Goal: Task Accomplishment & Management: Manage account settings

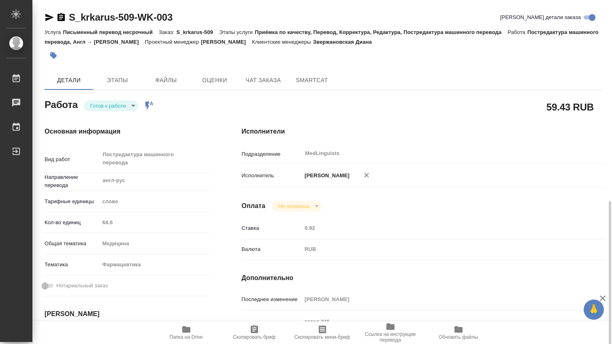
scroll to position [135, 0]
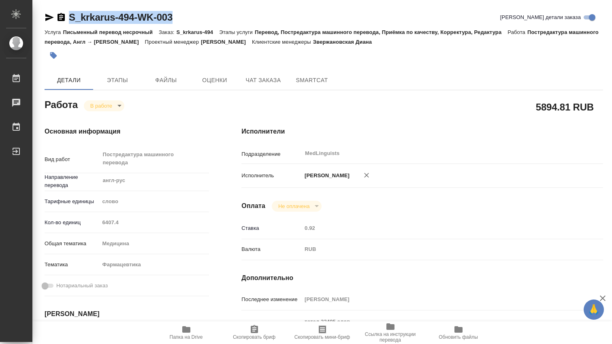
scroll to position [135, 0]
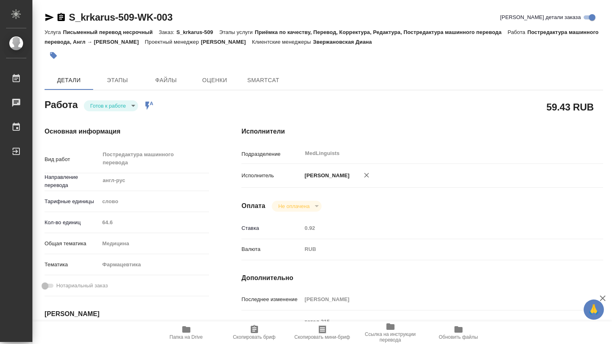
type textarea "x"
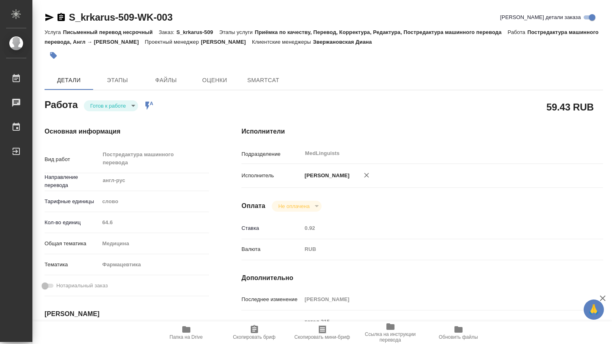
type textarea "x"
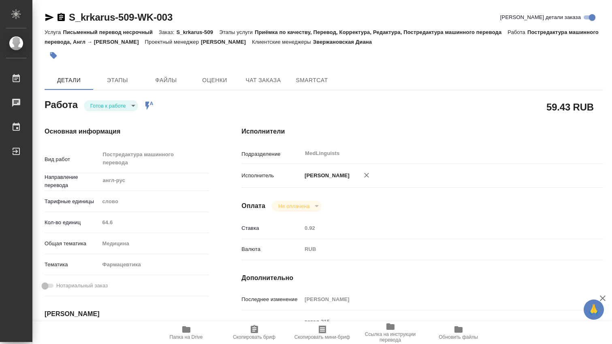
type textarea "x"
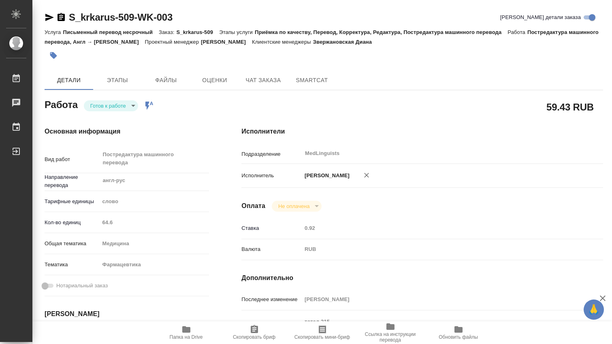
type textarea "x"
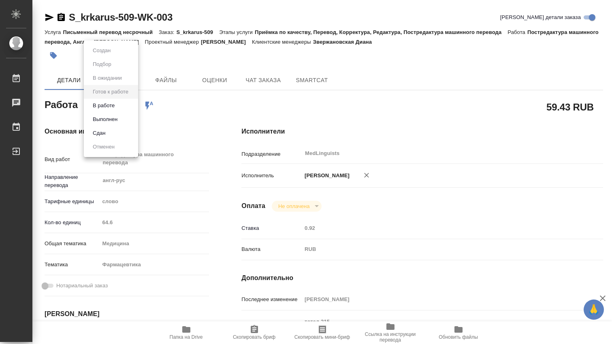
click at [133, 107] on body "🙏 .cls-1 fill:#fff; AWATERA [PERSON_NAME] Чаты График Выйти S_krkarus-509-WK-00…" at bounding box center [306, 172] width 612 height 344
click at [111, 106] on button "В работе" at bounding box center [103, 105] width 27 height 9
type textarea "x"
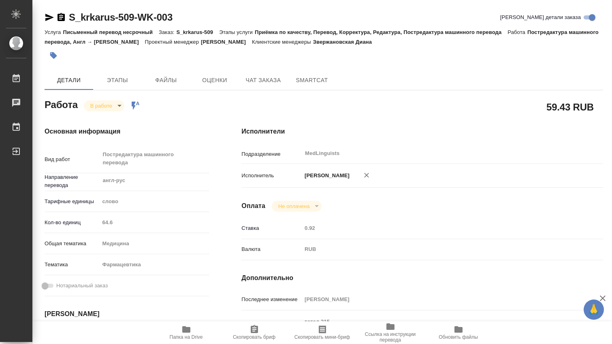
type textarea "x"
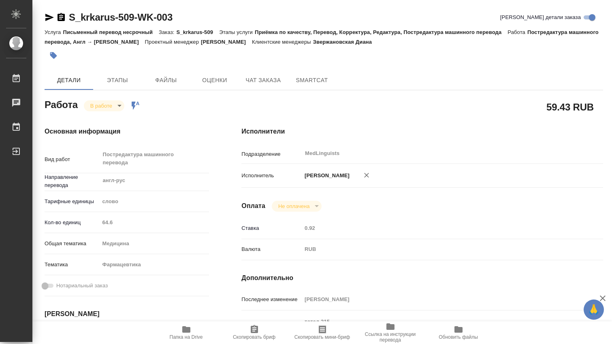
type textarea "x"
click at [187, 330] on icon "button" at bounding box center [186, 329] width 8 height 6
type textarea "x"
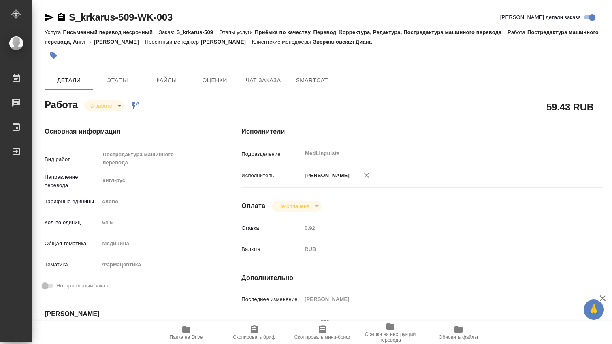
type textarea "x"
click at [117, 104] on body "🙏 .cls-1 fill:#fff; AWATERA Dmitrieva Olga Работы 0 Чаты График Выйти S_krkarus…" at bounding box center [306, 172] width 612 height 344
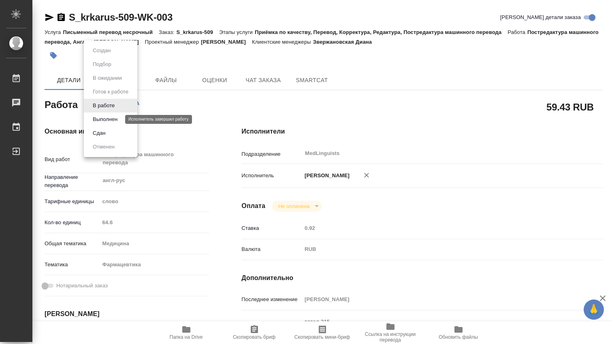
click at [110, 117] on button "Выполнен" at bounding box center [105, 119] width 30 height 9
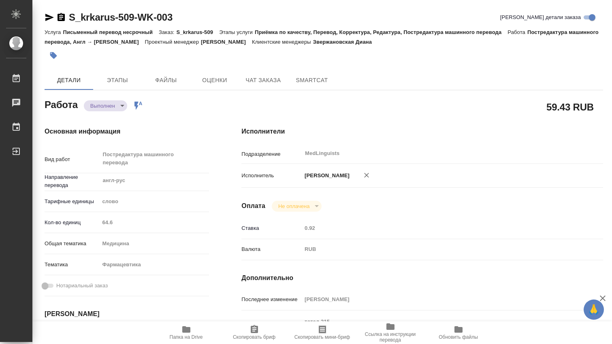
type textarea "x"
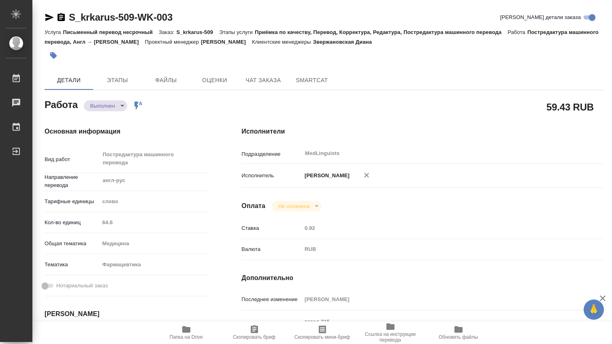
type textarea "x"
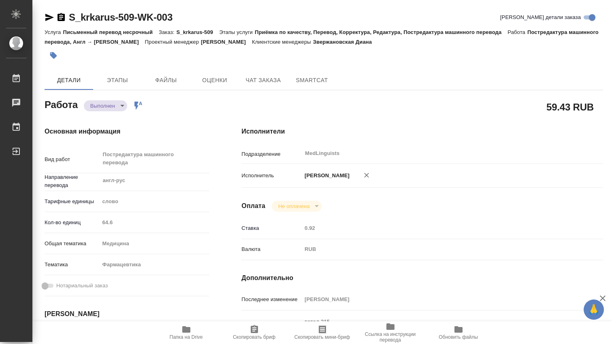
scroll to position [135, 0]
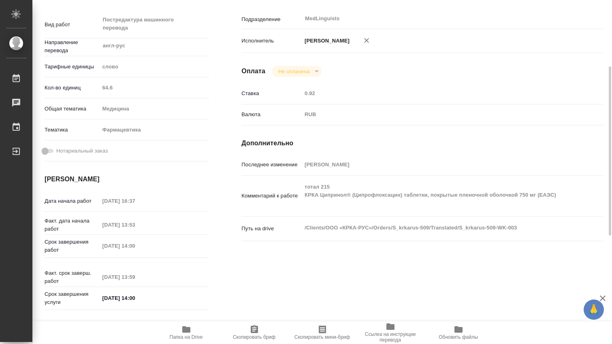
type textarea "x"
